Goal: Task Accomplishment & Management: Manage account settings

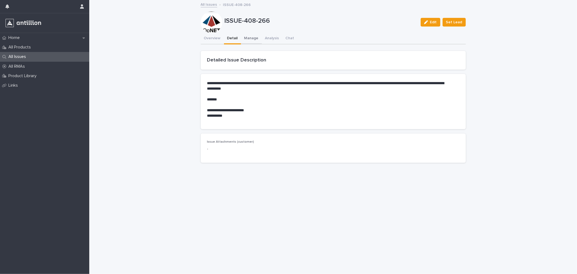
click at [249, 42] on button "Manage" at bounding box center [251, 38] width 21 height 11
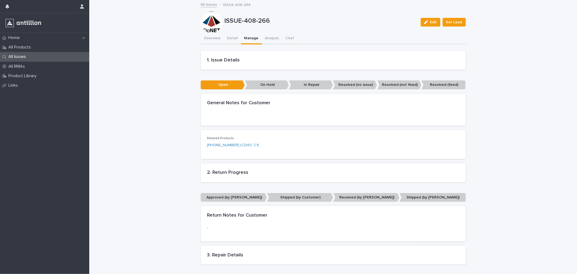
click at [204, 6] on link "All Issues" at bounding box center [209, 4] width 16 height 6
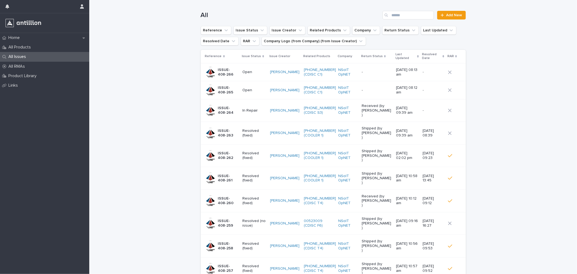
click at [235, 89] on p "ISSUE-408-265" at bounding box center [228, 89] width 20 height 9
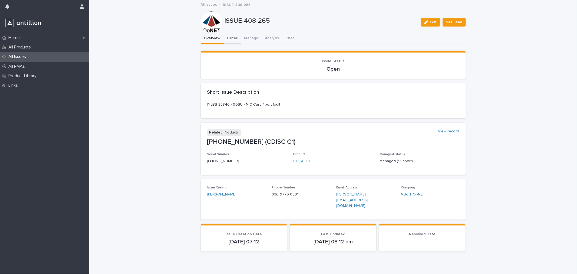
click at [230, 37] on button "Detail" at bounding box center [232, 38] width 17 height 11
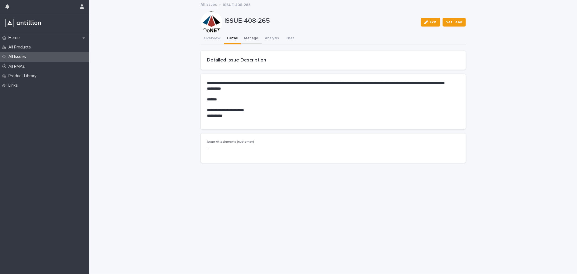
click at [249, 41] on button "Manage" at bounding box center [251, 38] width 21 height 11
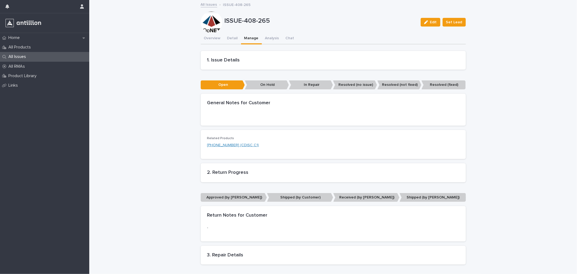
click at [231, 145] on link "[PHONE_NUMBER] (CDISC C1)" at bounding box center [233, 145] width 52 height 6
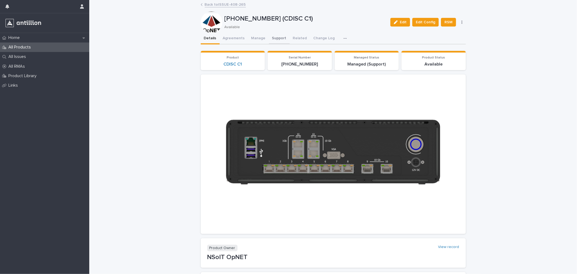
click at [277, 40] on button "Support" at bounding box center [279, 38] width 21 height 11
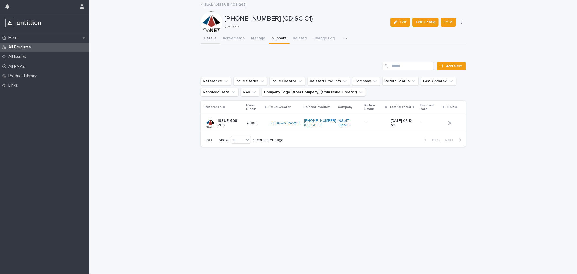
click at [210, 37] on button "Details" at bounding box center [210, 38] width 19 height 11
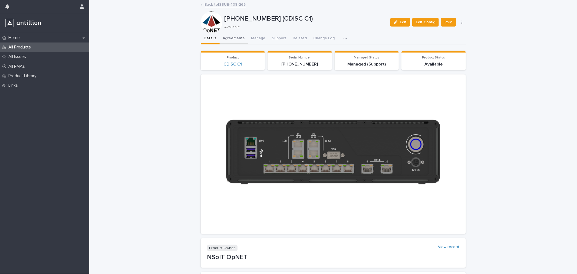
click at [233, 35] on button "Agreements" at bounding box center [233, 38] width 28 height 11
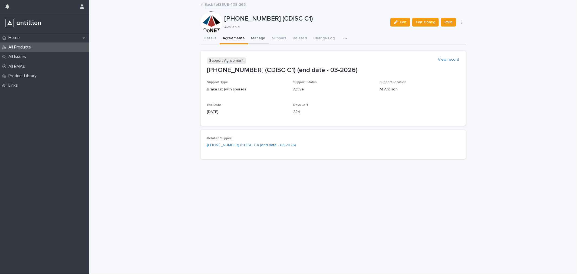
click at [255, 37] on button "Manage" at bounding box center [258, 38] width 21 height 11
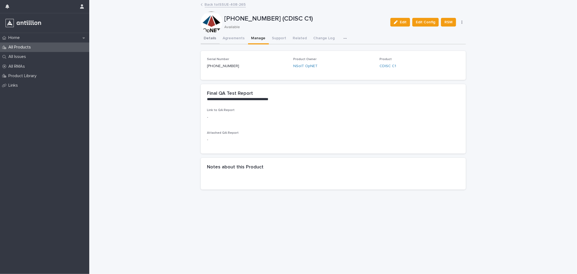
click at [208, 38] on button "Details" at bounding box center [210, 38] width 19 height 11
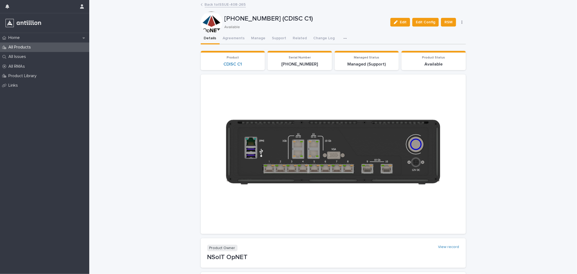
click at [211, 1] on link "Back to ISSUE-408-265" at bounding box center [225, 4] width 41 height 6
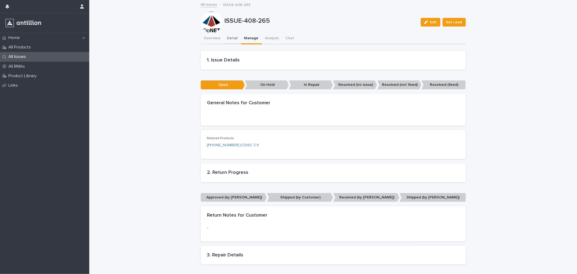
click at [228, 39] on button "Detail" at bounding box center [232, 38] width 17 height 11
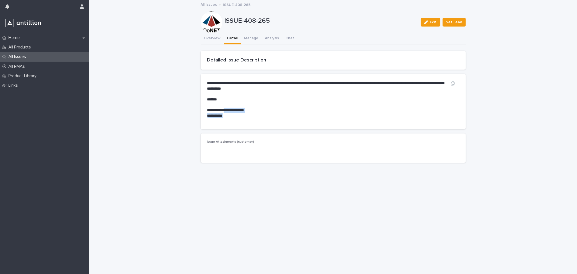
drag, startPoint x: 230, startPoint y: 110, endPoint x: 270, endPoint y: 113, distance: 40.1
click at [270, 113] on div "**********" at bounding box center [326, 100] width 239 height 38
click at [254, 115] on p "**********" at bounding box center [326, 115] width 239 height 5
drag, startPoint x: 230, startPoint y: 111, endPoint x: 230, endPoint y: 116, distance: 5.4
click at [230, 116] on div "**********" at bounding box center [326, 100] width 239 height 38
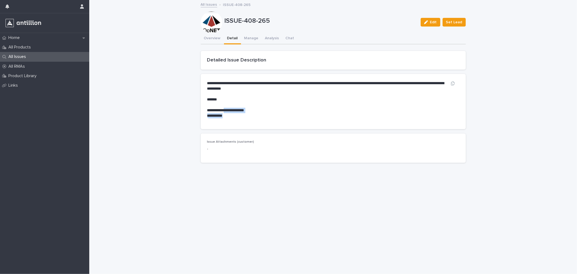
click at [231, 113] on p "**********" at bounding box center [326, 115] width 239 height 5
drag, startPoint x: 231, startPoint y: 110, endPoint x: 231, endPoint y: 115, distance: 5.1
click at [231, 115] on div "**********" at bounding box center [326, 100] width 239 height 38
drag, startPoint x: 229, startPoint y: 108, endPoint x: 229, endPoint y: 116, distance: 7.3
click at [229, 116] on div "**********" at bounding box center [326, 100] width 239 height 38
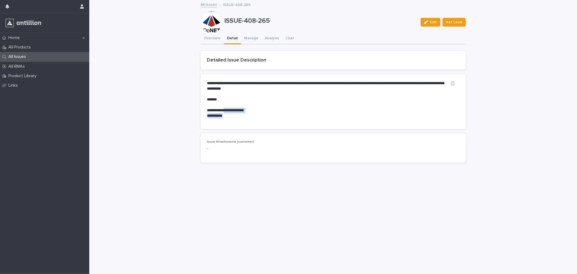
click at [230, 116] on p "**********" at bounding box center [326, 115] width 239 height 5
drag, startPoint x: 230, startPoint y: 116, endPoint x: 229, endPoint y: 111, distance: 4.7
click at [229, 111] on div "**********" at bounding box center [326, 100] width 239 height 38
click at [310, 58] on h2 "Detailed Issue Description" at bounding box center [333, 60] width 252 height 6
drag, startPoint x: 207, startPoint y: 62, endPoint x: 212, endPoint y: 62, distance: 5.9
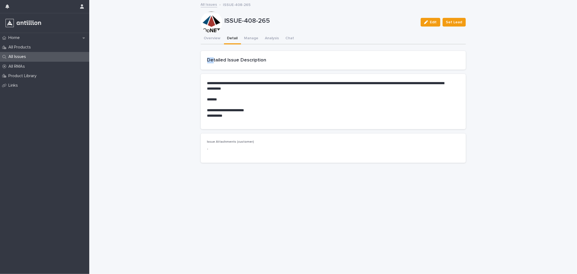
click at [212, 62] on section "Detailed Issue Description" at bounding box center [333, 60] width 265 height 19
click at [214, 39] on button "Overview" at bounding box center [212, 38] width 23 height 11
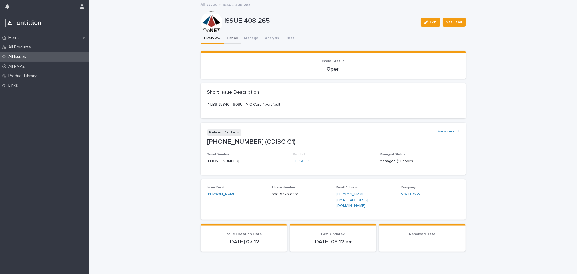
click at [230, 39] on button "Detail" at bounding box center [232, 38] width 17 height 11
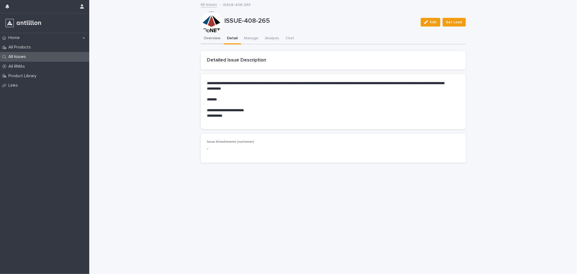
click at [204, 42] on button "Overview" at bounding box center [212, 38] width 23 height 11
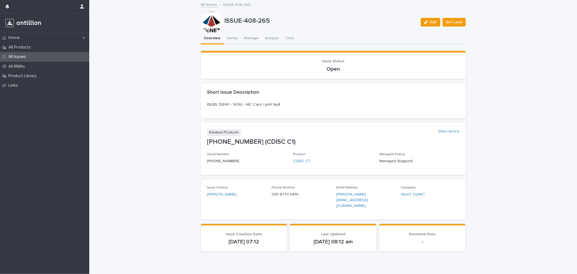
click at [214, 4] on link "All Issues" at bounding box center [209, 4] width 16 height 6
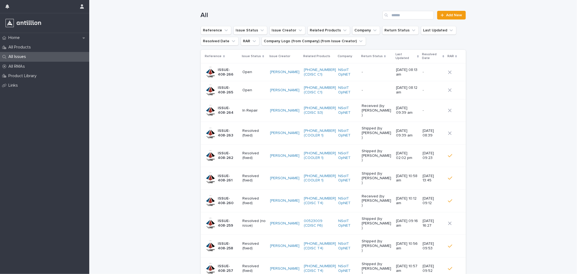
click at [243, 70] on p "Open" at bounding box center [254, 72] width 24 height 5
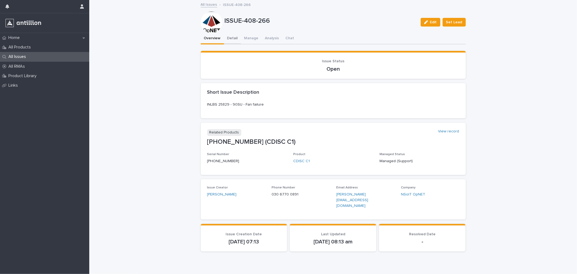
click at [234, 37] on button "Detail" at bounding box center [232, 38] width 17 height 11
click at [218, 42] on button "Overview" at bounding box center [212, 38] width 23 height 11
drag, startPoint x: 270, startPoint y: 104, endPoint x: 256, endPoint y: 103, distance: 14.1
click at [256, 103] on p "INLBS 25829 - 90SU - Fan failure" at bounding box center [333, 105] width 252 height 6
click at [148, 104] on div "**********" at bounding box center [332, 142] width 487 height 282
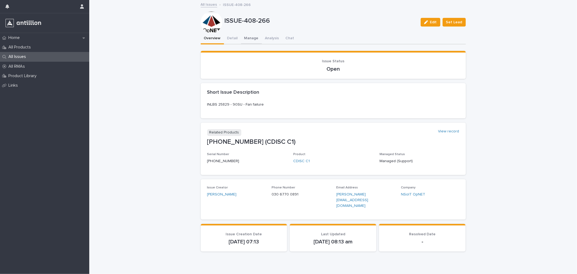
click at [241, 41] on button "Manage" at bounding box center [251, 38] width 21 height 11
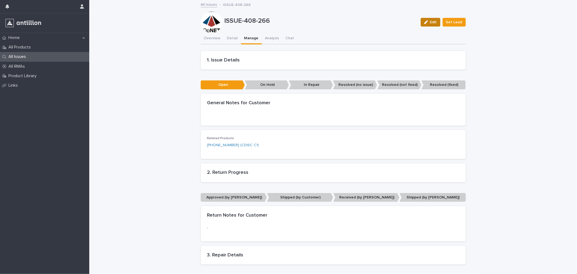
click at [428, 19] on button "Edit" at bounding box center [430, 22] width 20 height 9
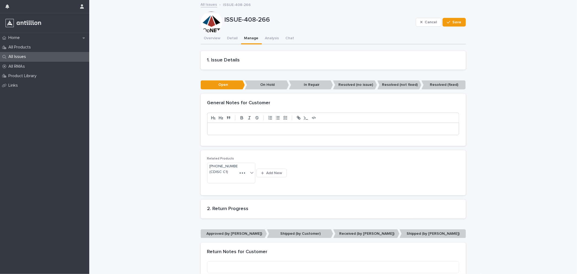
scroll to position [120, 0]
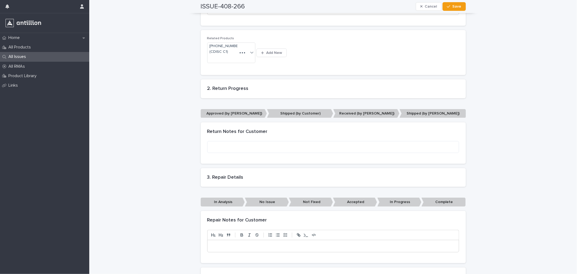
click at [237, 111] on p "Approved (by [PERSON_NAME])" at bounding box center [234, 113] width 66 height 9
click at [242, 144] on textarea at bounding box center [333, 147] width 252 height 12
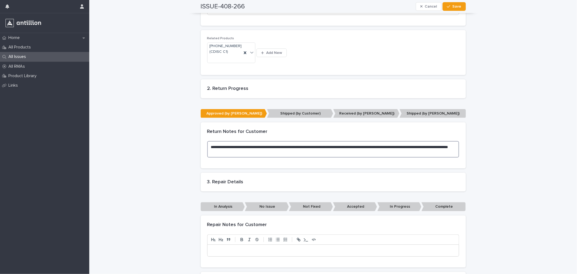
drag, startPoint x: 270, startPoint y: 151, endPoint x: 151, endPoint y: 136, distance: 120.4
click at [151, 136] on div "Loading... Saving… Loading... Saving… ISSUE-408-266 Cancel Save ISSUE-408-266 C…" at bounding box center [332, 112] width 487 height 463
type textarea "**********"
click at [456, 7] on span "Save" at bounding box center [456, 7] width 9 height 4
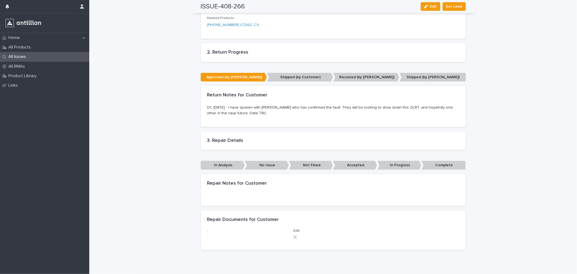
scroll to position [88, 0]
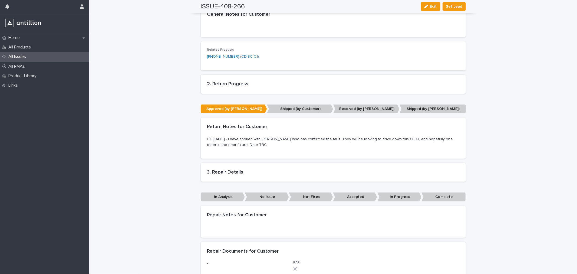
click at [29, 55] on p "All Issues" at bounding box center [18, 56] width 24 height 5
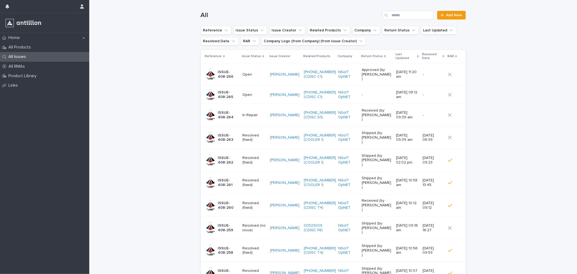
click at [248, 90] on div "Open" at bounding box center [254, 94] width 24 height 9
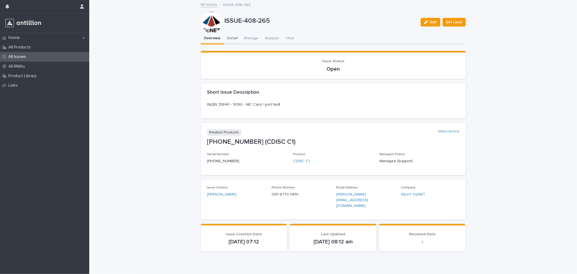
click at [232, 42] on button "Detail" at bounding box center [232, 38] width 17 height 11
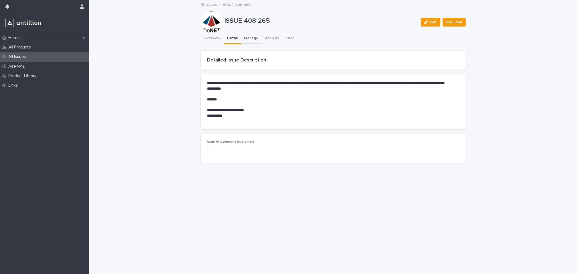
click at [247, 39] on button "Manage" at bounding box center [251, 38] width 21 height 11
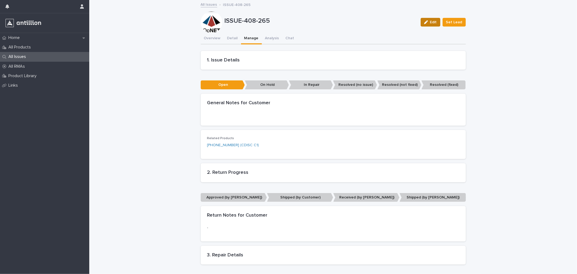
click at [423, 24] on button "Edit" at bounding box center [430, 22] width 20 height 9
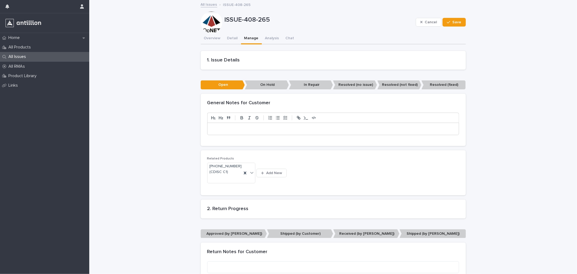
scroll to position [150, 0]
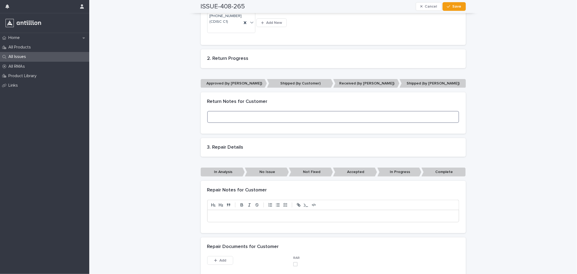
click at [224, 112] on textarea at bounding box center [333, 117] width 252 height 12
paste textarea "**********"
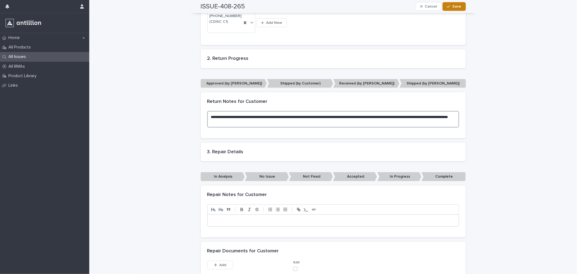
type textarea "**********"
click at [455, 8] on span "Save" at bounding box center [456, 7] width 9 height 4
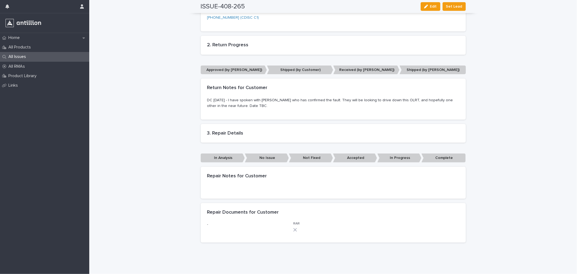
scroll to position [118, 0]
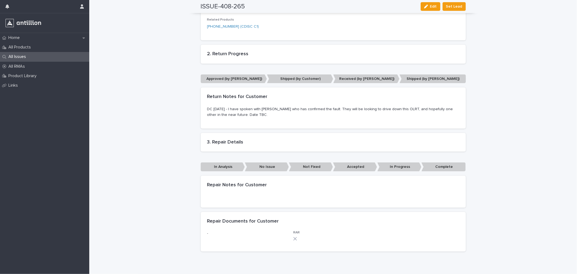
click at [248, 81] on p "Approved (by [PERSON_NAME])" at bounding box center [234, 78] width 66 height 9
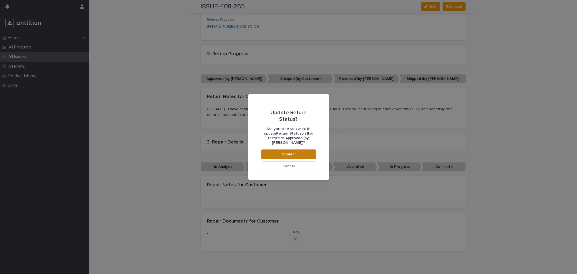
click at [292, 152] on span "Confirm" at bounding box center [288, 154] width 14 height 4
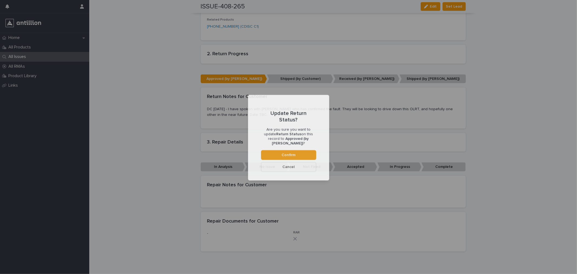
scroll to position [99, 0]
